Goal: Task Accomplishment & Management: Use online tool/utility

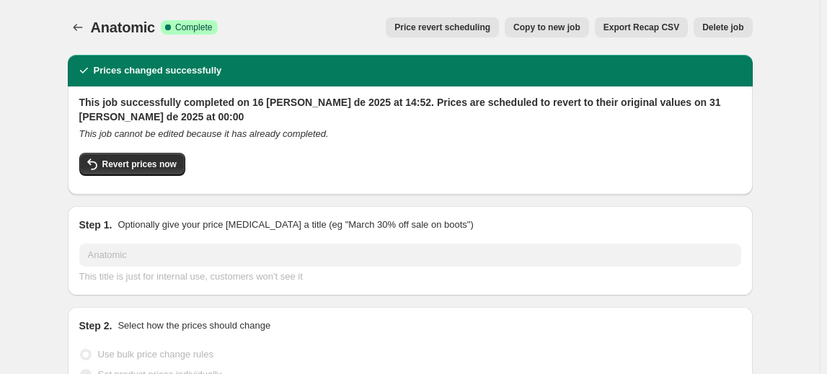
select select "percentage"
click at [85, 29] on icon "Price change jobs" at bounding box center [78, 27] width 14 height 14
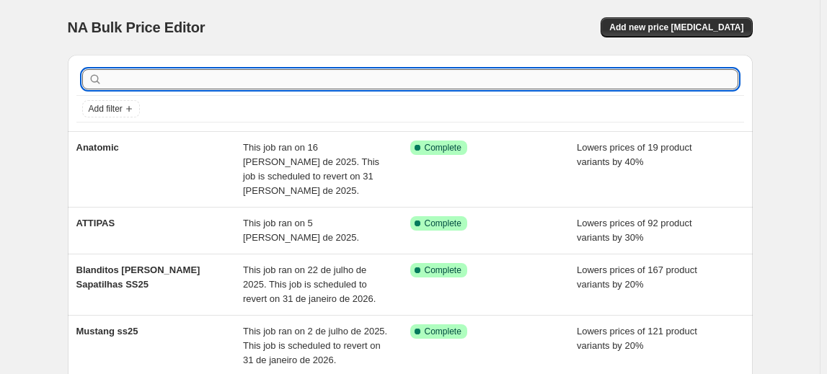
click at [248, 81] on input "text" at bounding box center [421, 79] width 633 height 20
type input "muris"
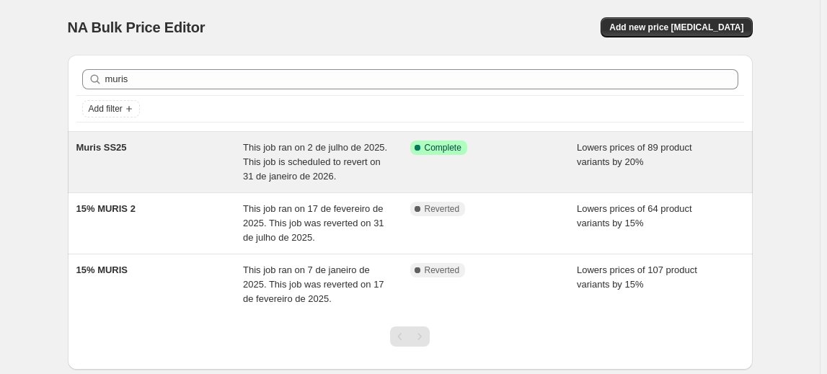
scroll to position [65, 0]
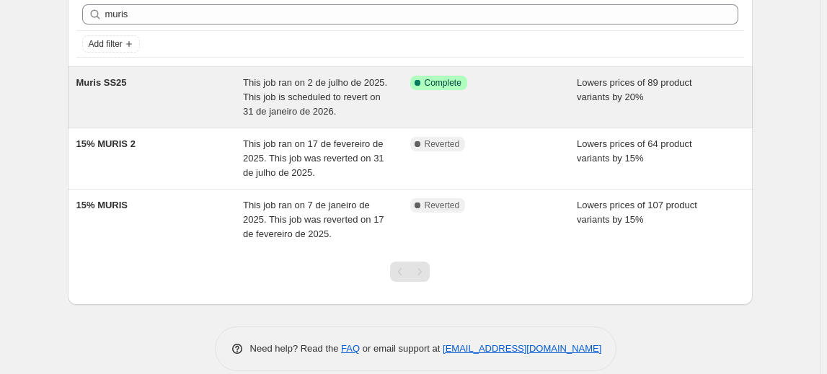
click at [110, 80] on span "Muris SS25" at bounding box center [101, 82] width 50 height 11
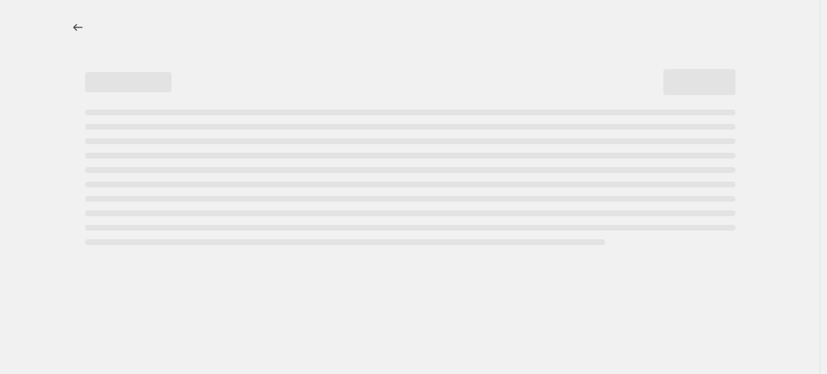
select select "percentage"
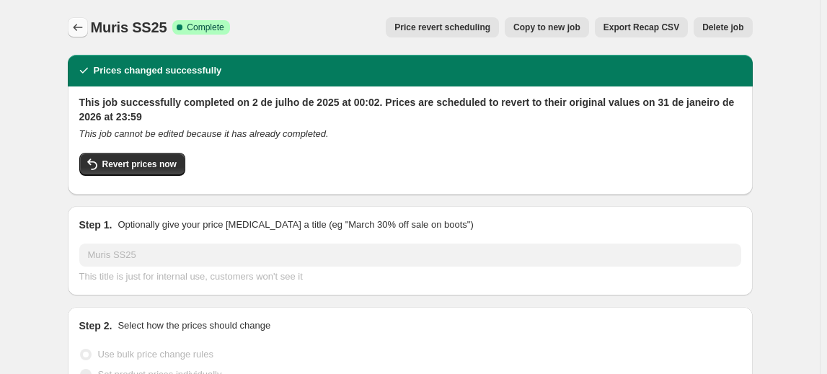
click at [83, 25] on icon "Price change jobs" at bounding box center [78, 27] width 14 height 14
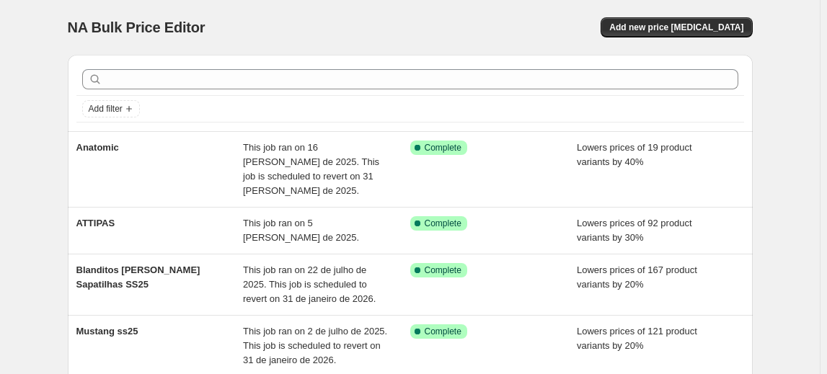
click at [407, 68] on div at bounding box center [410, 79] width 668 height 32
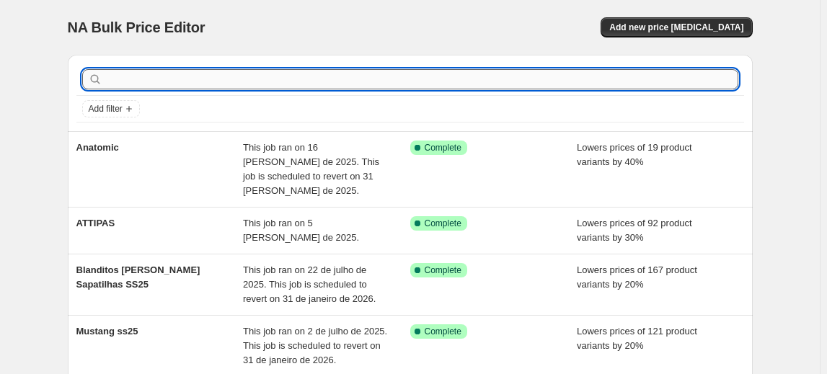
click at [406, 78] on input "text" at bounding box center [421, 79] width 633 height 20
type input "mum barefoot"
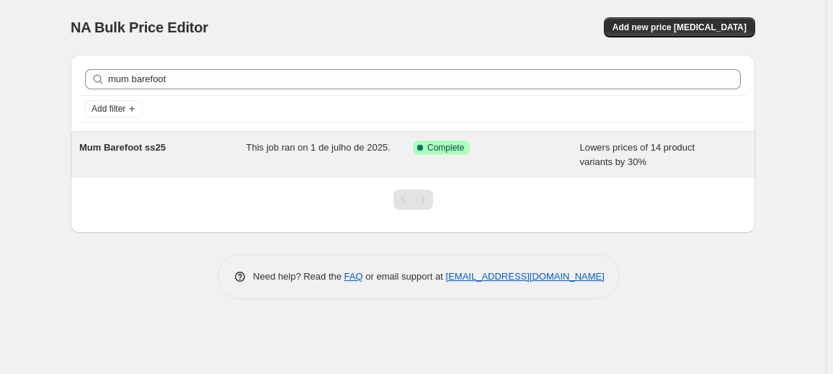
click at [131, 151] on span "Mum Barefoot ss25" at bounding box center [122, 147] width 87 height 11
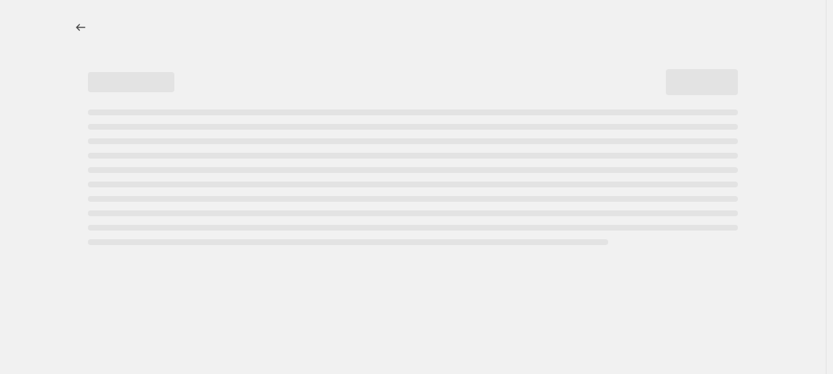
select select "percentage"
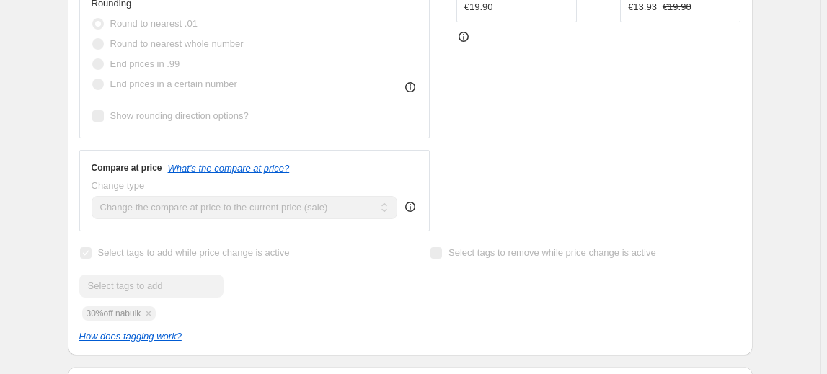
scroll to position [196, 0]
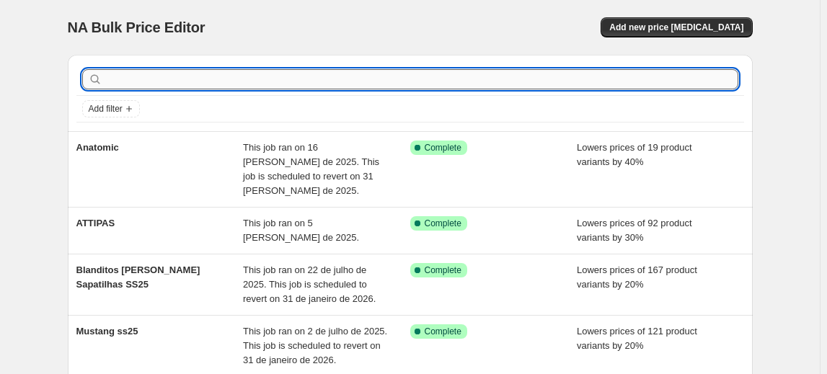
click at [518, 82] on input "text" at bounding box center [421, 79] width 633 height 20
type input "tip toey"
